Goal: Navigation & Orientation: Go to known website

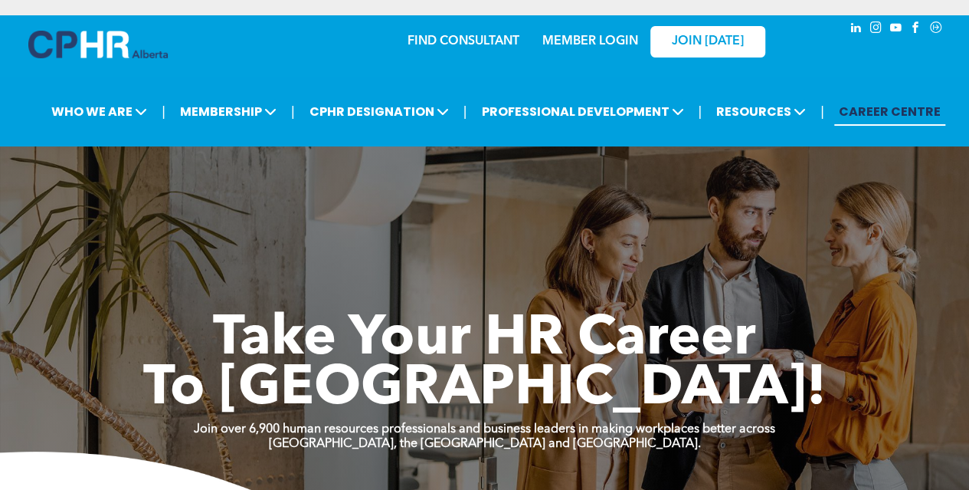
click at [559, 42] on link "MEMBER LOGIN" at bounding box center [590, 41] width 96 height 12
click at [597, 48] on link "MEMBER LOGIN" at bounding box center [590, 41] width 96 height 12
click at [576, 48] on link "MEMBER LOGIN" at bounding box center [590, 41] width 96 height 12
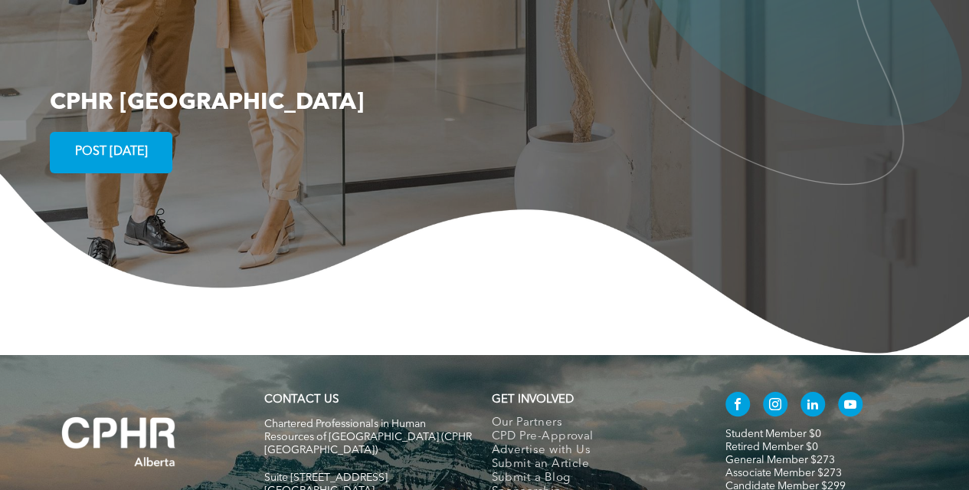
scroll to position [2961, 0]
